Goal: Transaction & Acquisition: Purchase product/service

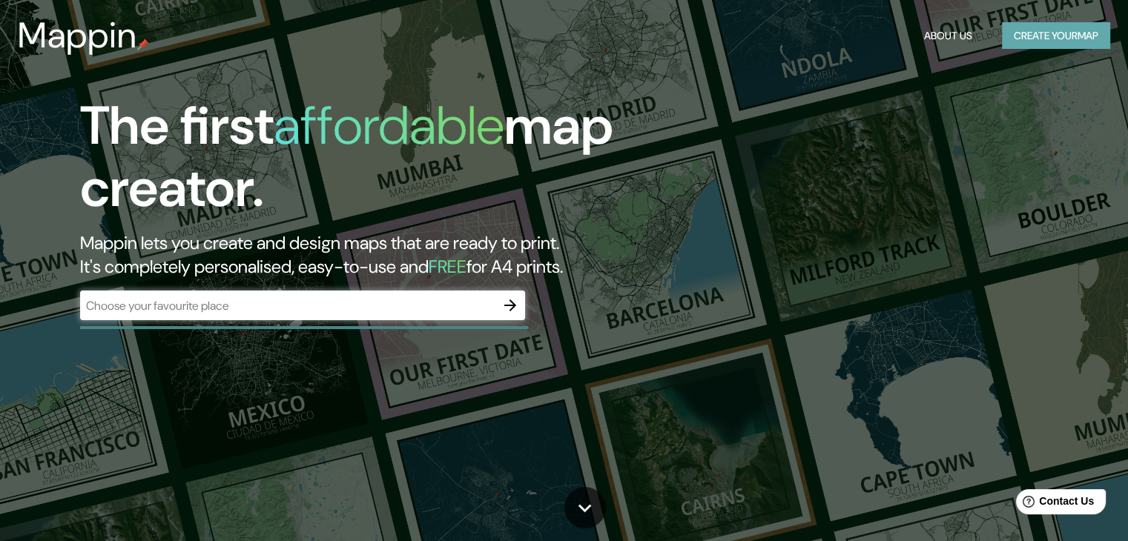
click at [1026, 36] on button "Create your map" at bounding box center [1056, 35] width 108 height 27
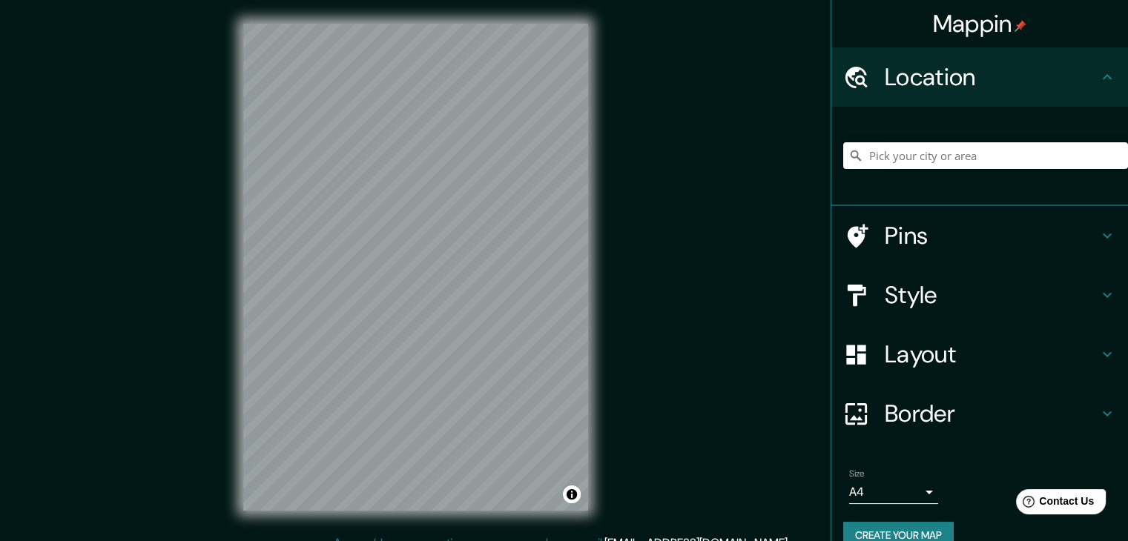
click at [935, 162] on input "Pick your city or area" at bounding box center [985, 155] width 285 height 27
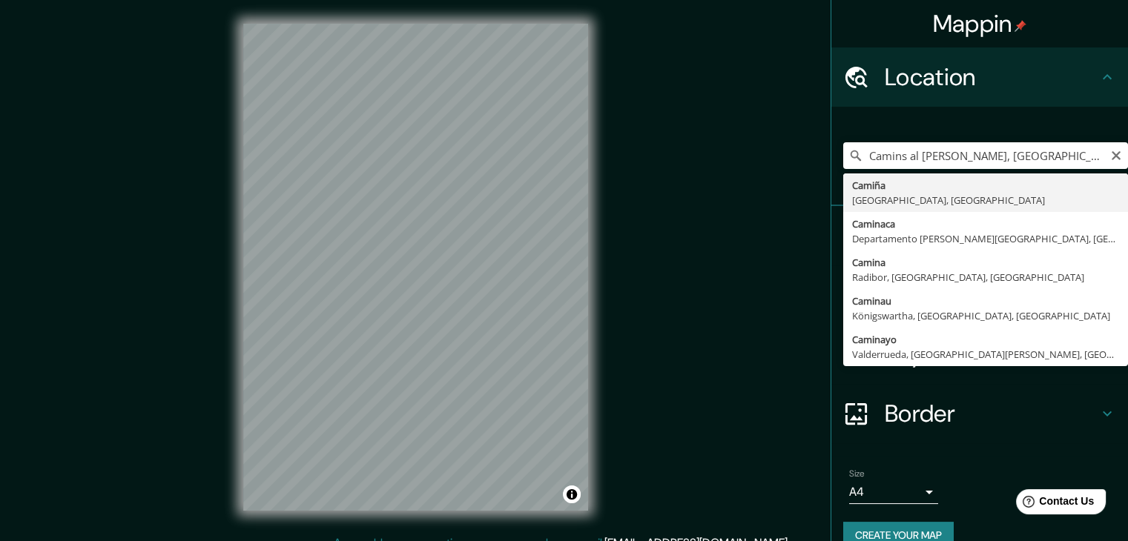
type input "Camiña, [GEOGRAPHIC_DATA], [GEOGRAPHIC_DATA]"
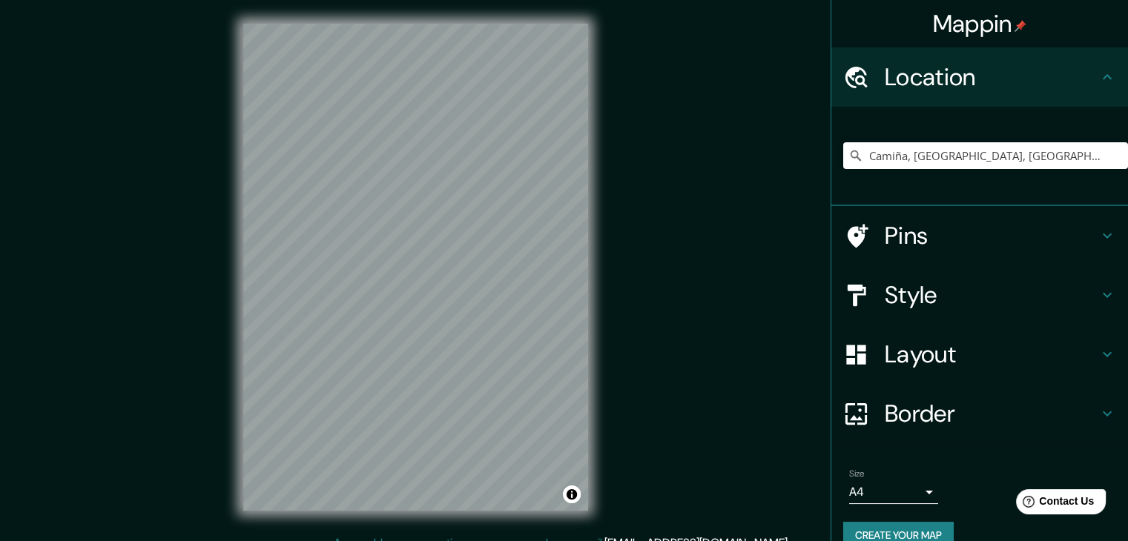
click at [929, 308] on h4 "Style" at bounding box center [992, 295] width 214 height 30
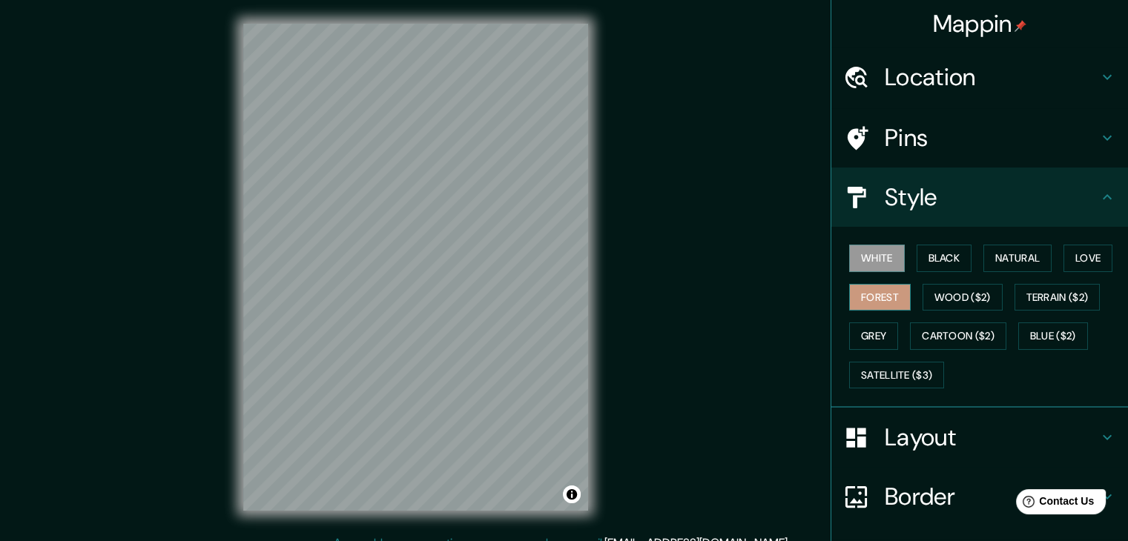
click at [869, 299] on button "Forest" at bounding box center [880, 297] width 62 height 27
click at [1050, 297] on button "Terrain ($2)" at bounding box center [1058, 297] width 86 height 27
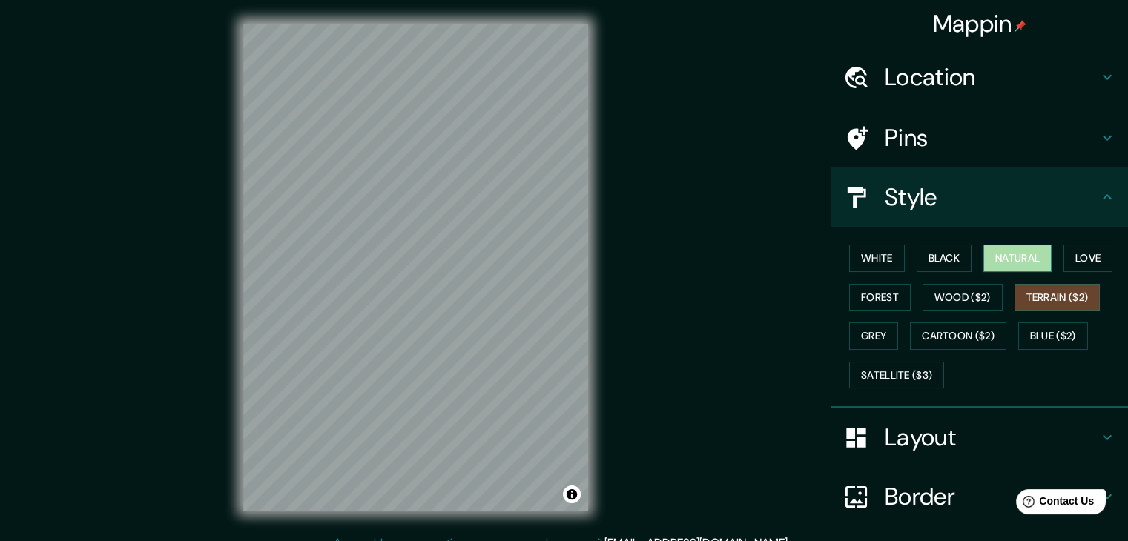
click at [1015, 264] on button "Natural" at bounding box center [1017, 258] width 68 height 27
click at [1064, 259] on button "Love" at bounding box center [1088, 258] width 49 height 27
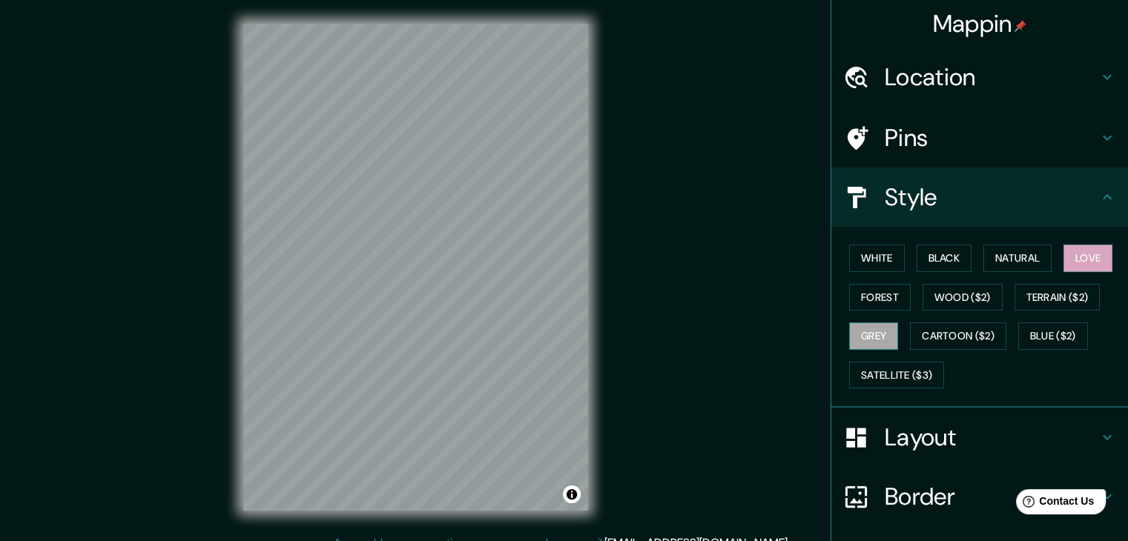
click at [852, 334] on button "Grey" at bounding box center [873, 336] width 49 height 27
click at [1040, 331] on button "Blue ($2)" at bounding box center [1053, 336] width 70 height 27
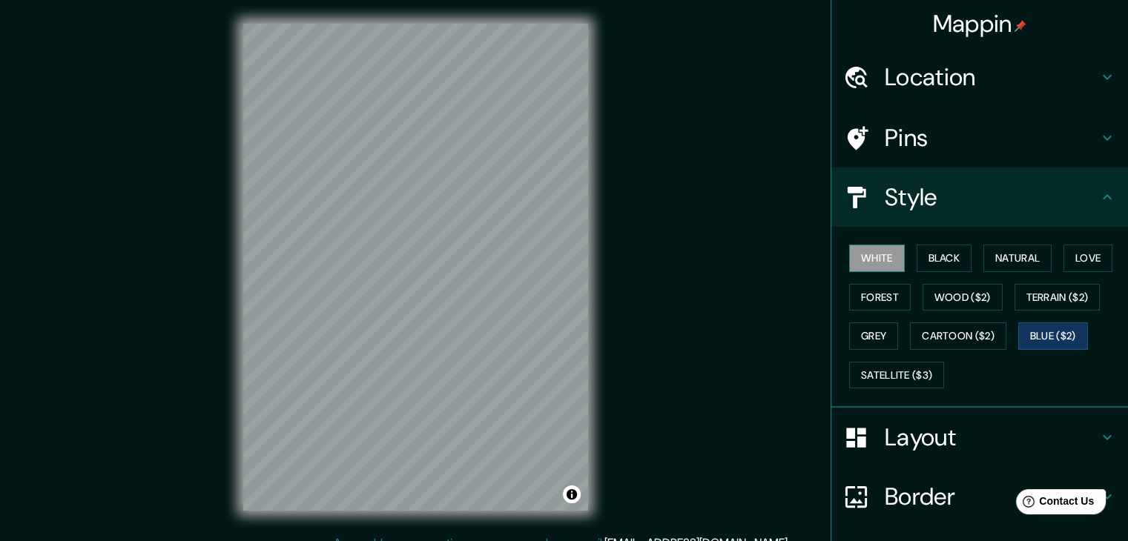
click at [875, 256] on button "White" at bounding box center [877, 258] width 56 height 27
click at [857, 363] on button "Satellite ($3)" at bounding box center [896, 375] width 95 height 27
